Goal: Obtain resource: Download file/media

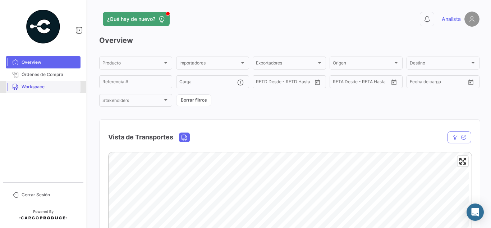
click at [60, 83] on link "Workspace" at bounding box center [43, 87] width 75 height 12
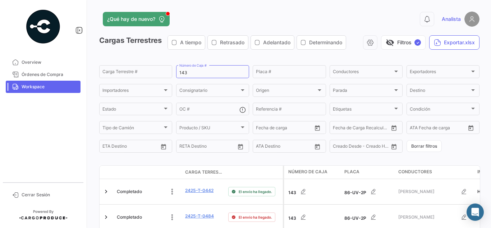
drag, startPoint x: 64, startPoint y: 56, endPoint x: 5, endPoint y: 55, distance: 59.7
click at [15, 49] on mat-sidenav-container "Overview Órdenes de Compra Workspace Cerrar Sesión ¿Qué hay de nuevo? 0 Analist…" at bounding box center [245, 114] width 491 height 228
type input "332"
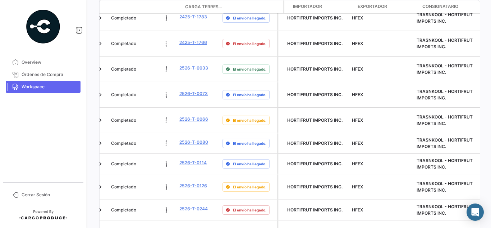
scroll to position [0, 185]
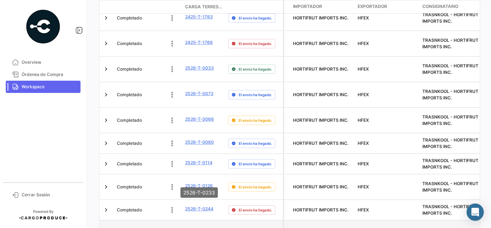
click at [209, 227] on link "2526-T-0233" at bounding box center [199, 231] width 28 height 6
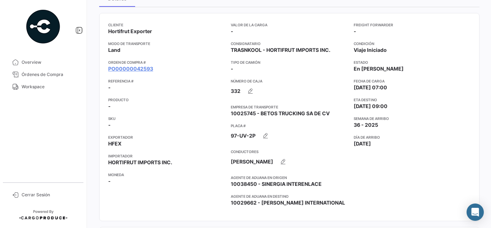
scroll to position [72, 0]
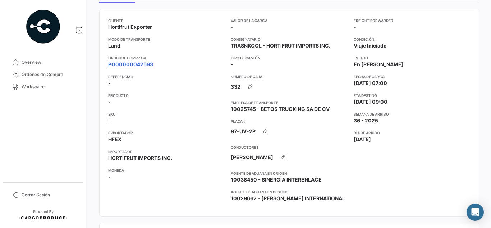
click at [119, 66] on link "PO00000042593" at bounding box center [130, 64] width 45 height 7
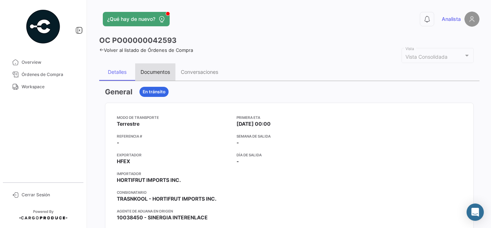
click at [163, 74] on div "Documentos" at bounding box center [155, 72] width 29 height 6
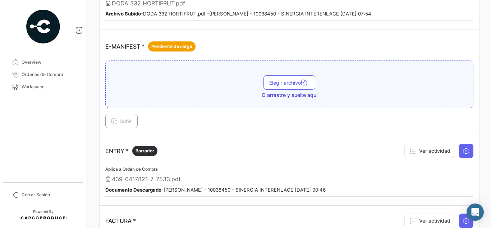
scroll to position [540, 0]
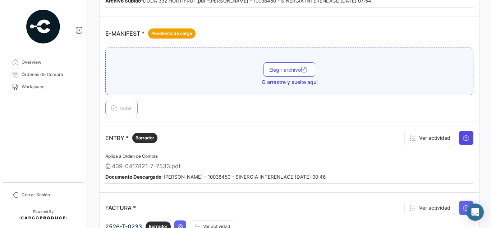
click at [465, 141] on icon at bounding box center [466, 137] width 7 height 7
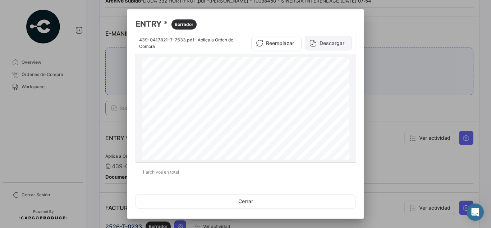
click at [327, 40] on button "Descargar" at bounding box center [328, 43] width 47 height 14
click at [420, 89] on div at bounding box center [245, 114] width 491 height 228
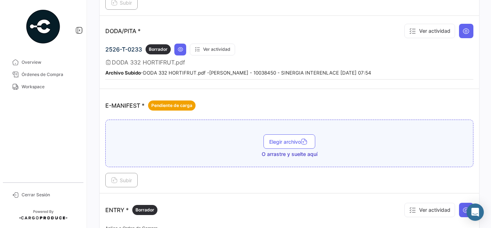
scroll to position [432, 0]
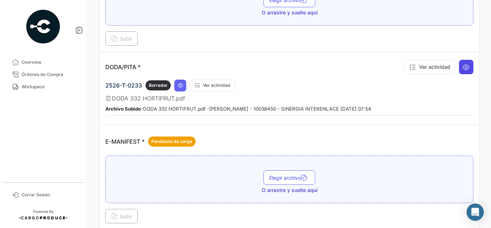
click at [463, 69] on icon at bounding box center [466, 66] width 7 height 7
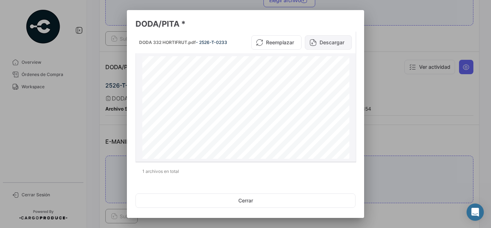
click at [325, 43] on button "Descargar" at bounding box center [328, 42] width 47 height 14
click at [414, 120] on div at bounding box center [245, 114] width 491 height 228
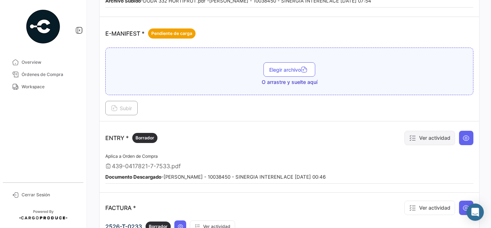
scroll to position [576, 0]
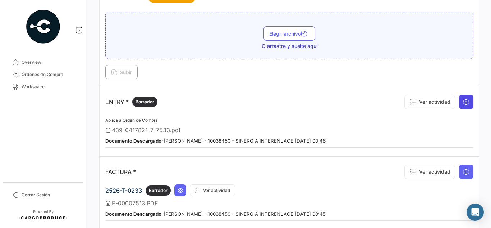
click at [464, 101] on icon at bounding box center [466, 101] width 7 height 7
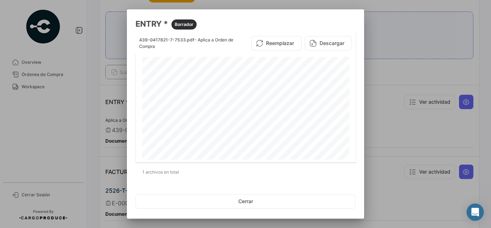
click at [393, 113] on div at bounding box center [245, 114] width 491 height 228
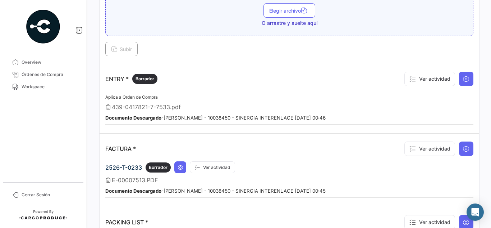
scroll to position [611, 0]
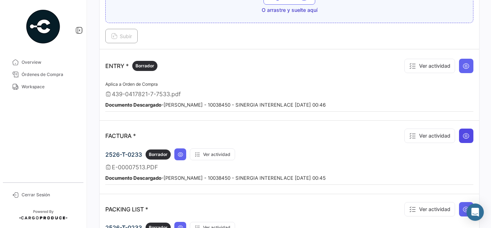
click at [465, 132] on button at bounding box center [466, 135] width 14 height 14
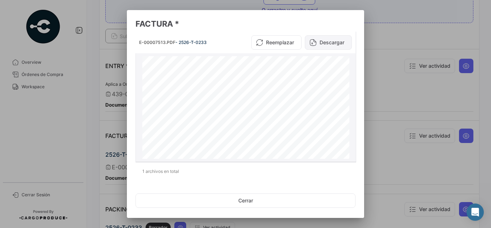
click at [328, 42] on button "Descargar" at bounding box center [328, 42] width 47 height 14
click at [400, 62] on div at bounding box center [245, 114] width 491 height 228
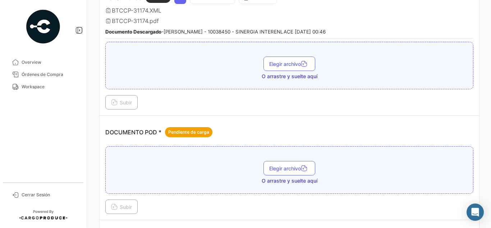
scroll to position [180, 0]
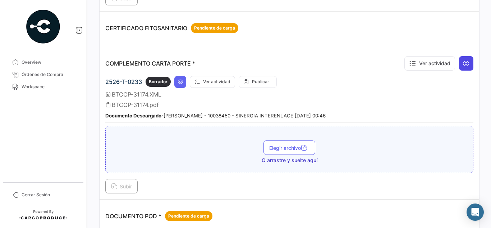
click at [464, 66] on icon at bounding box center [466, 63] width 7 height 7
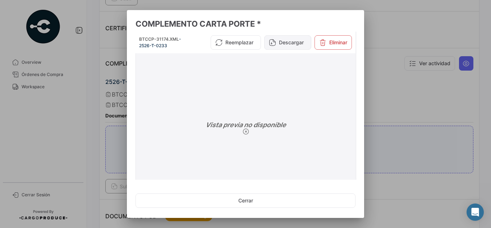
click at [283, 42] on button "Descargar" at bounding box center [287, 42] width 47 height 14
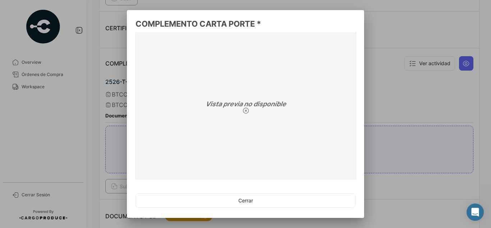
scroll to position [42, 0]
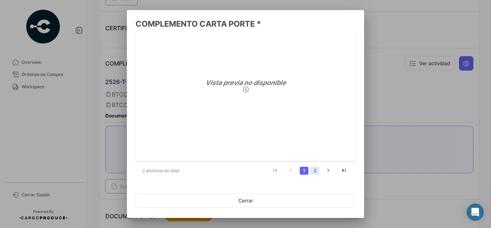
click at [311, 169] on link "2" at bounding box center [315, 171] width 9 height 8
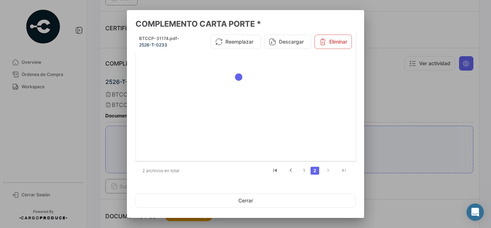
scroll to position [1, 0]
click at [282, 43] on button "Descargar" at bounding box center [287, 42] width 47 height 14
click at [90, 131] on div at bounding box center [245, 114] width 491 height 228
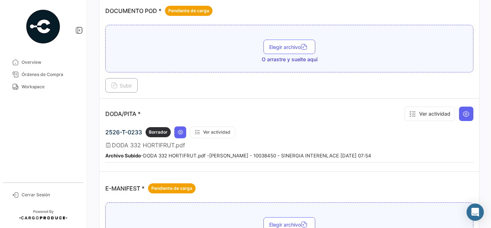
scroll to position [540, 0]
